Goal: Check status: Check status

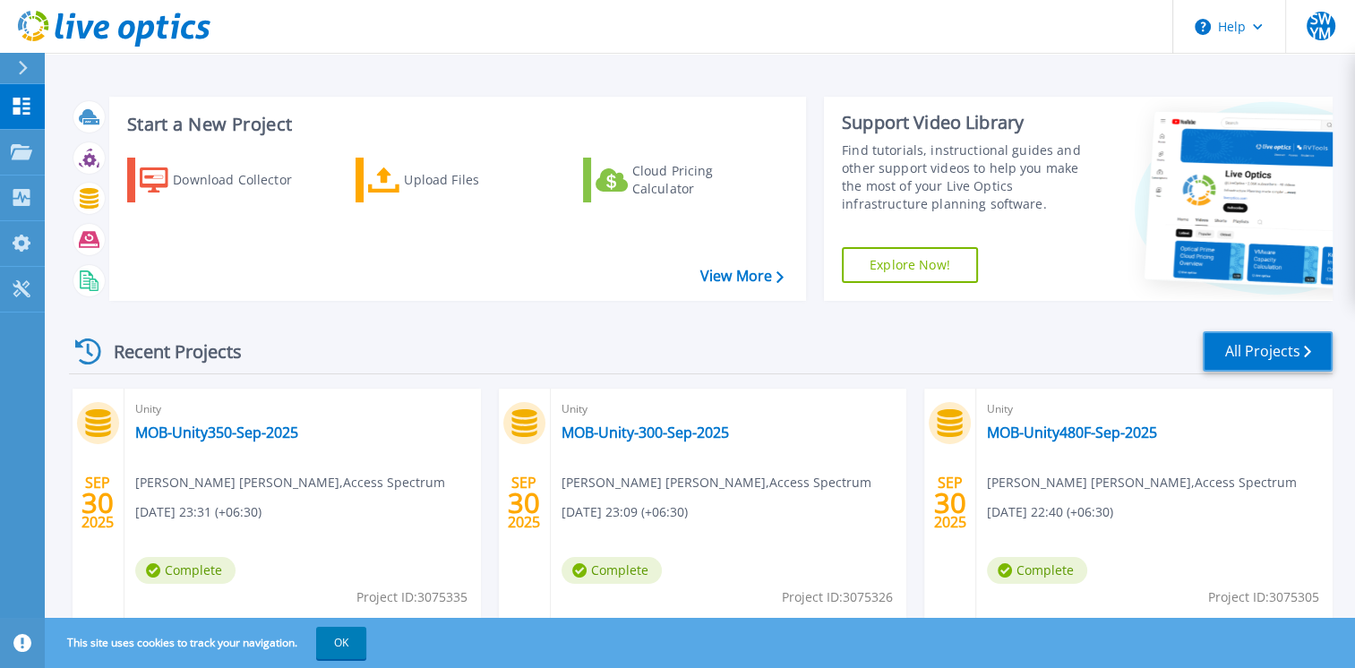
click at [1234, 343] on link "All Projects" at bounding box center [1268, 351] width 130 height 40
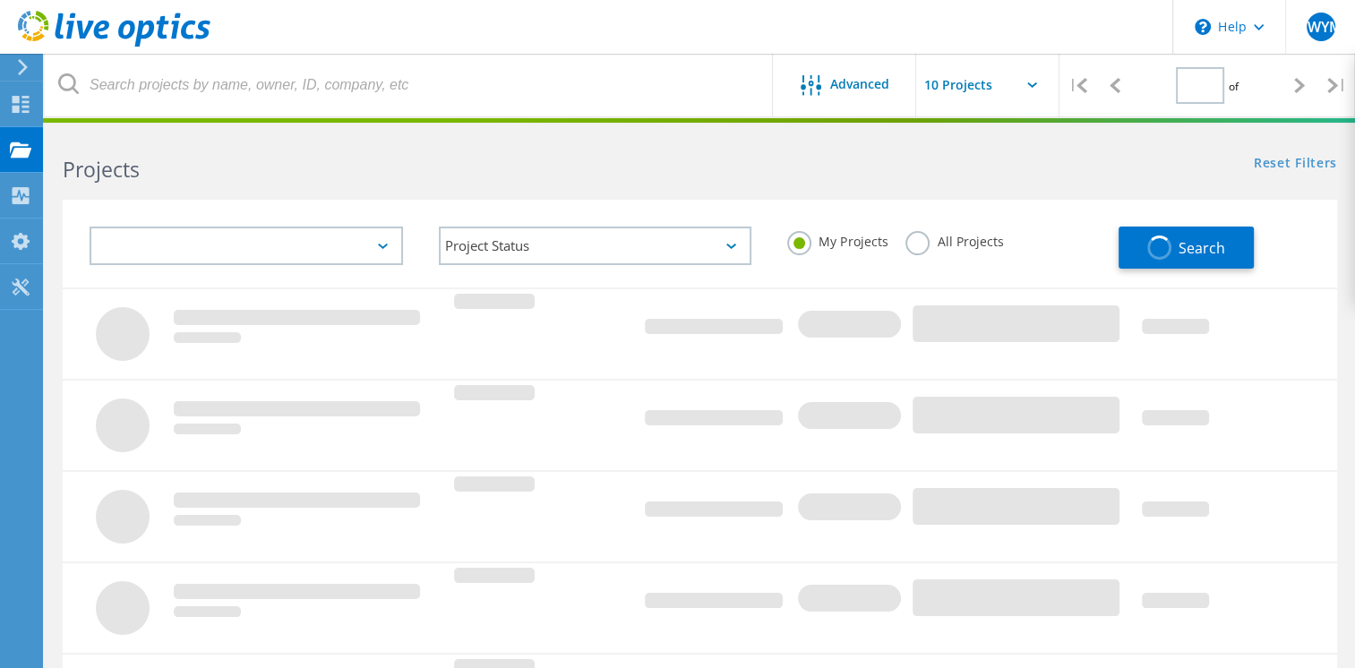
type input "1"
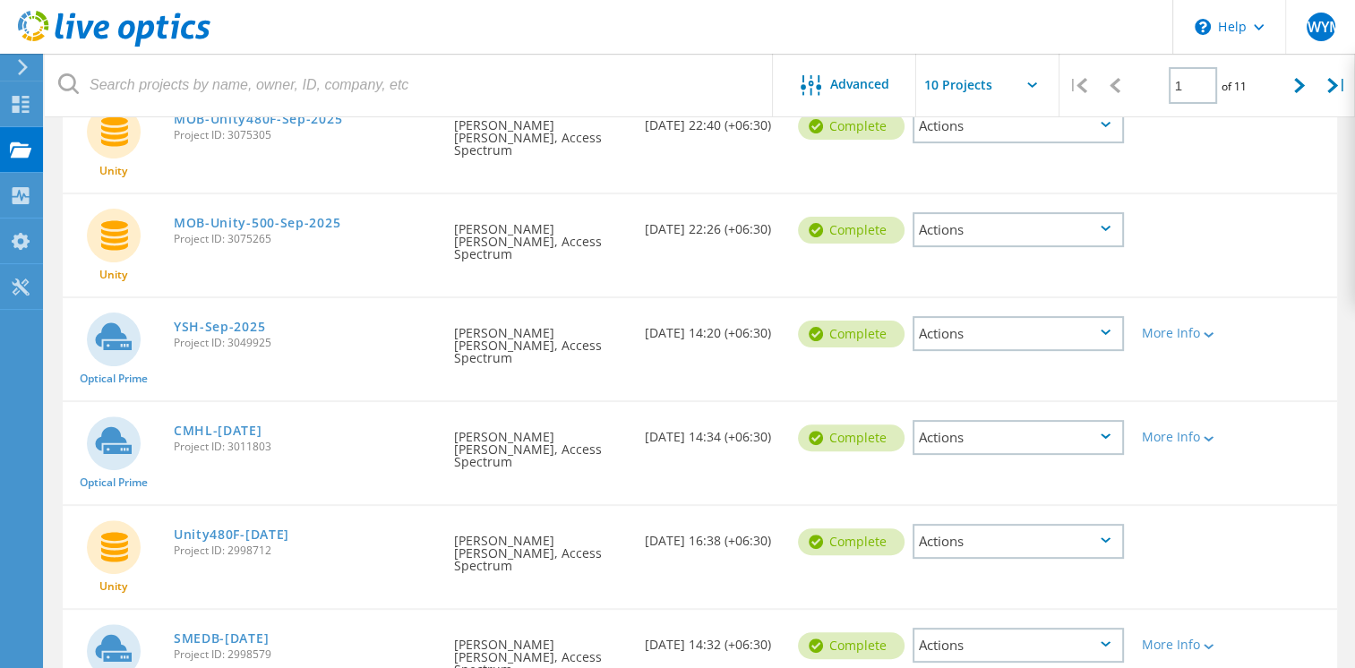
scroll to position [538, 0]
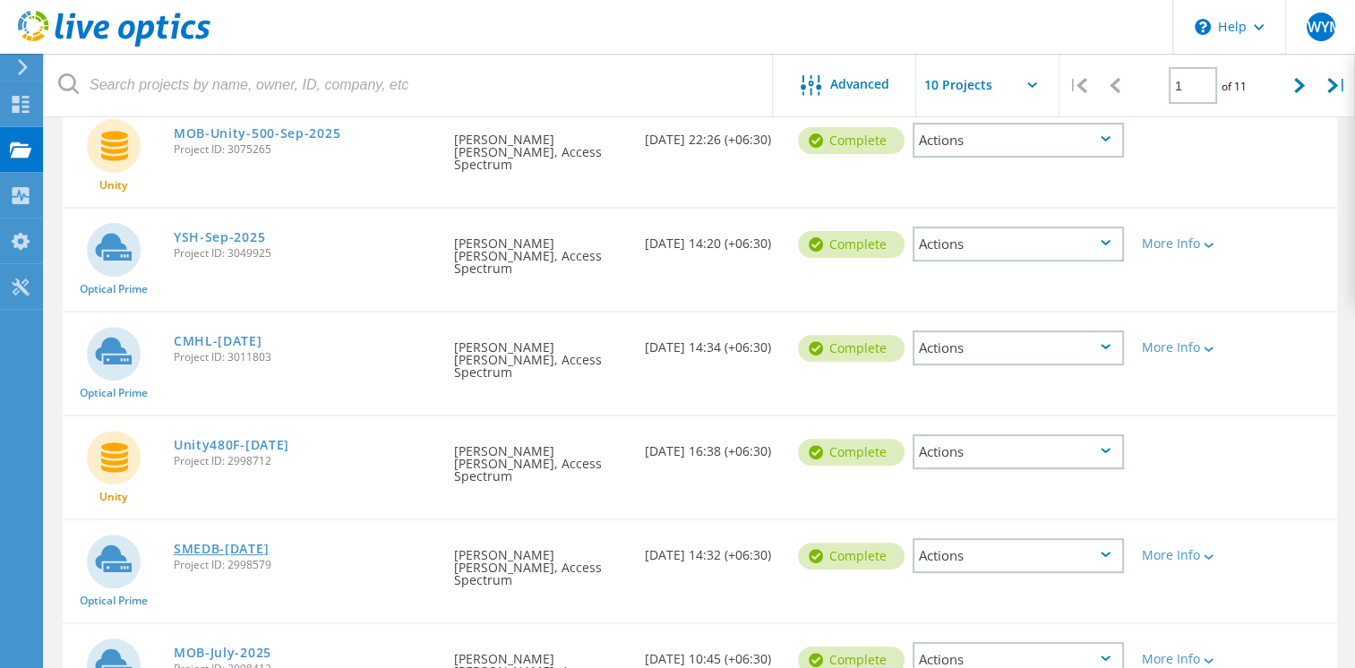
click at [262, 543] on link "SMEDB-[DATE]" at bounding box center [221, 549] width 95 height 13
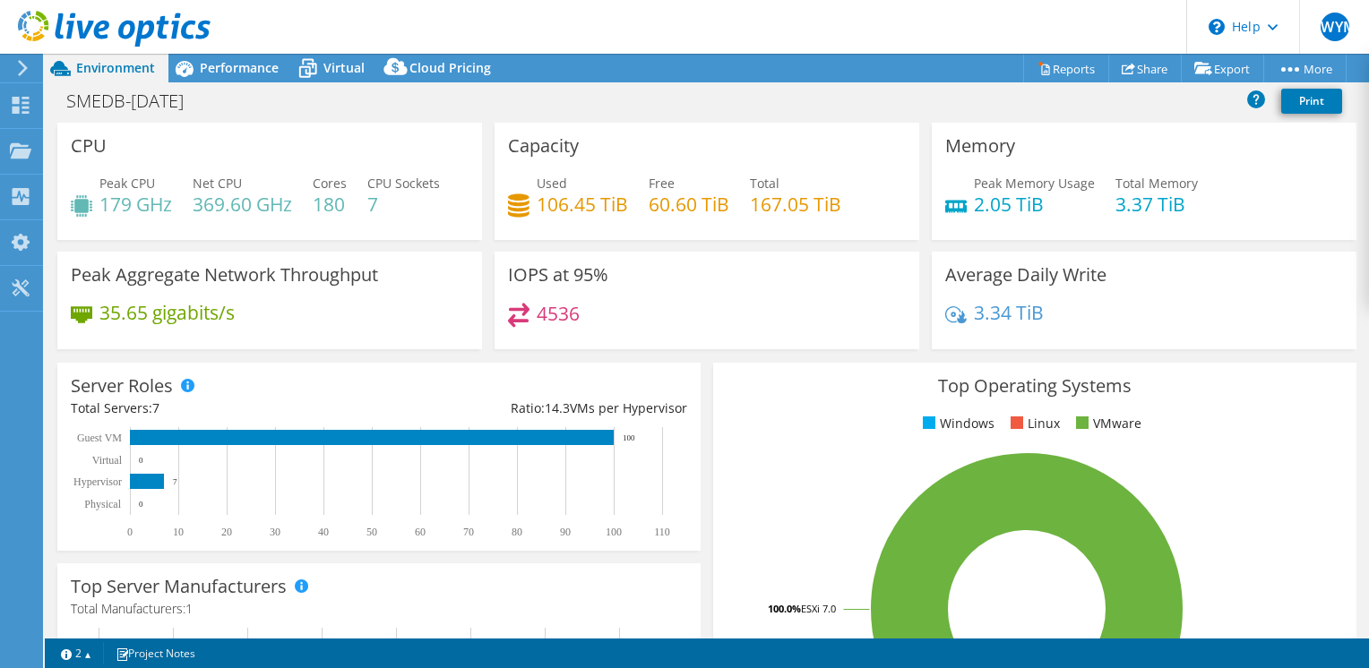
select select "USD"
